Goal: Transaction & Acquisition: Obtain resource

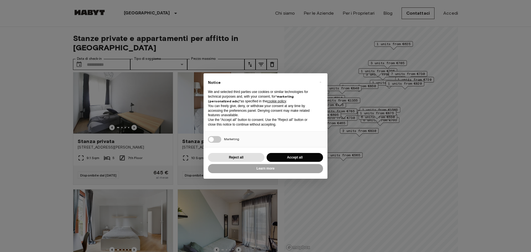
scroll to position [1481, 0]
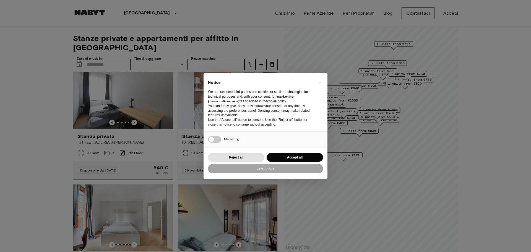
click at [150, 129] on img at bounding box center [123, 95] width 100 height 66
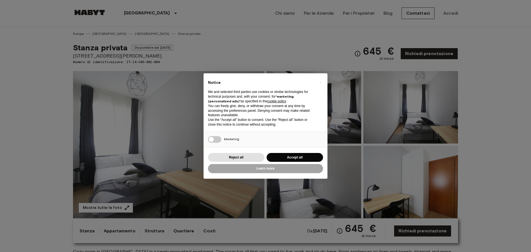
scroll to position [92, 0]
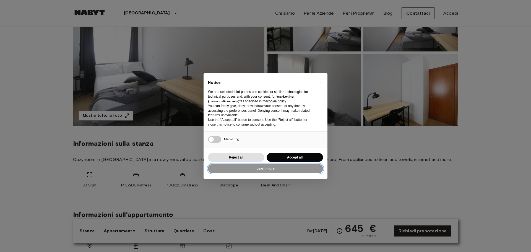
click at [279, 168] on button "Learn more" at bounding box center [265, 168] width 115 height 9
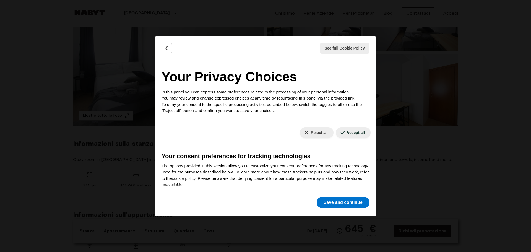
scroll to position [0, 0]
click at [166, 48] on icon "Back" at bounding box center [167, 48] width 6 height 6
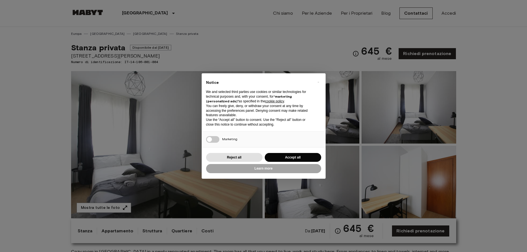
scroll to position [92, 0]
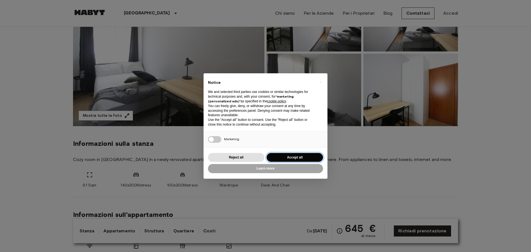
click at [279, 156] on button "Accept all" at bounding box center [294, 157] width 56 height 9
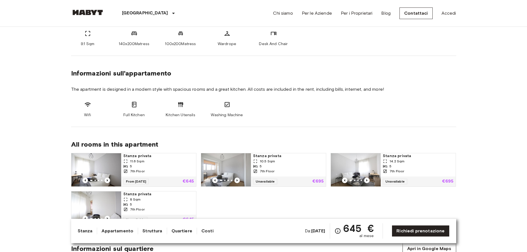
scroll to position [239, 0]
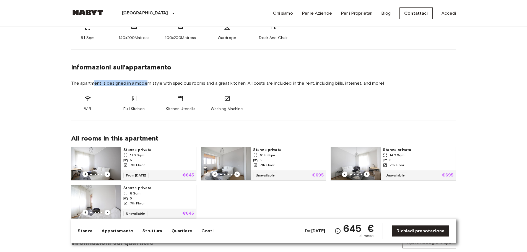
drag, startPoint x: 94, startPoint y: 82, endPoint x: 148, endPoint y: 84, distance: 54.2
click at [146, 84] on span "The apartment is designed in a modern style with spacious rooms and a great kit…" at bounding box center [263, 83] width 385 height 6
click at [148, 84] on span "The apartment is designed in a modern style with spacious rooms and a great kit…" at bounding box center [263, 83] width 385 height 6
drag, startPoint x: 182, startPoint y: 107, endPoint x: 216, endPoint y: 109, distance: 33.3
click at [204, 109] on div "Wifi Full Kitchen Kitchen Utensils Washing Machine" at bounding box center [263, 103] width 385 height 17
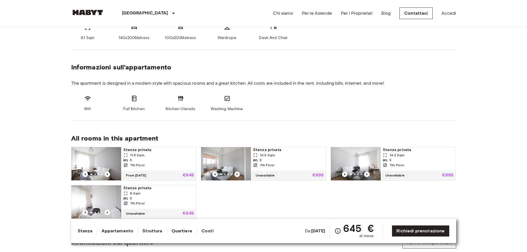
click at [238, 110] on span "Washing Machine" at bounding box center [227, 109] width 32 height 6
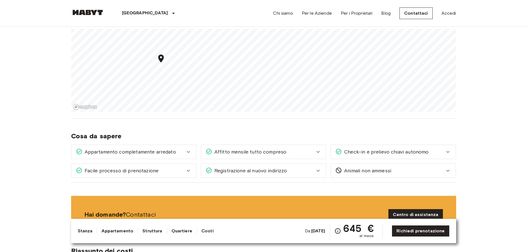
scroll to position [479, 0]
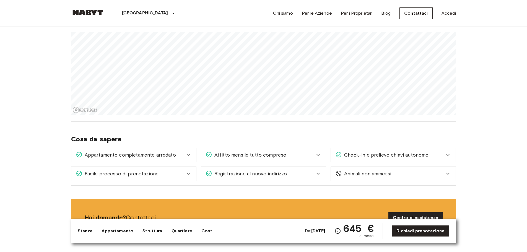
click at [310, 147] on div "Europa Italia Milano Stanza privata Stanza privata Disponibile dal Sep 27 2025 …" at bounding box center [263, 226] width 398 height 1356
